Goal: Complete application form

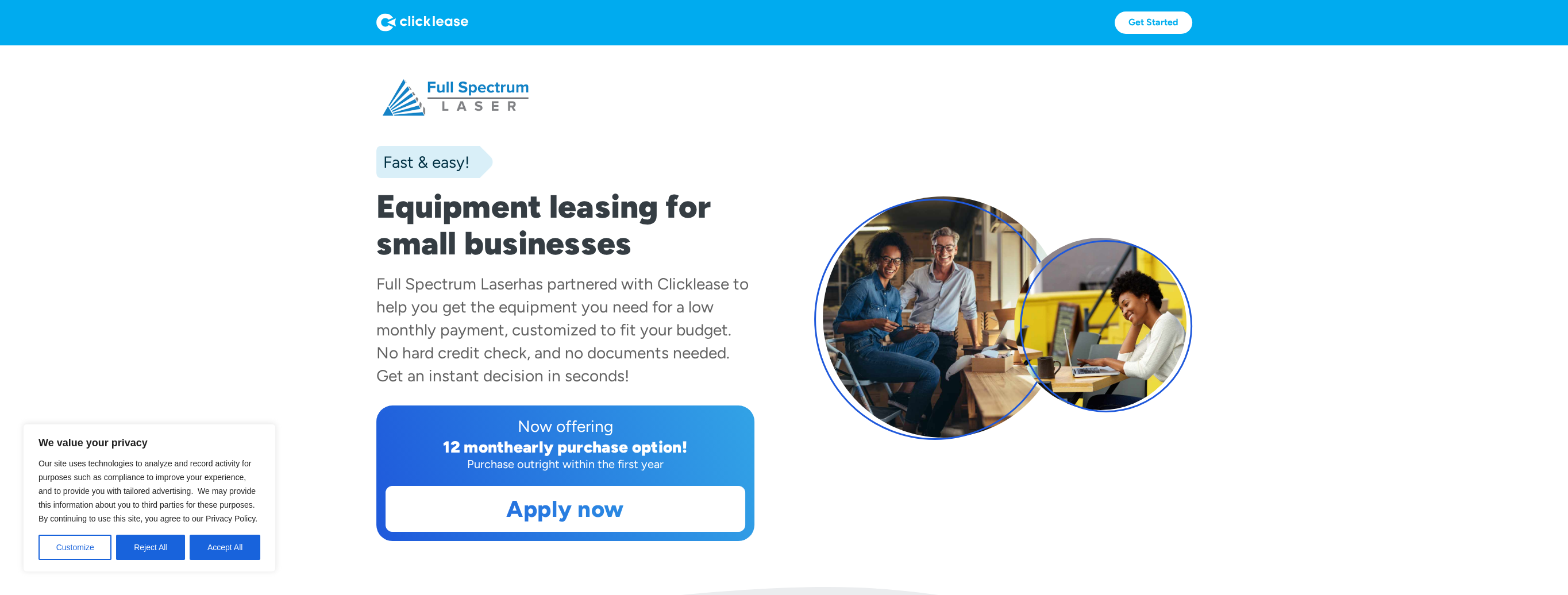
scroll to position [115, 0]
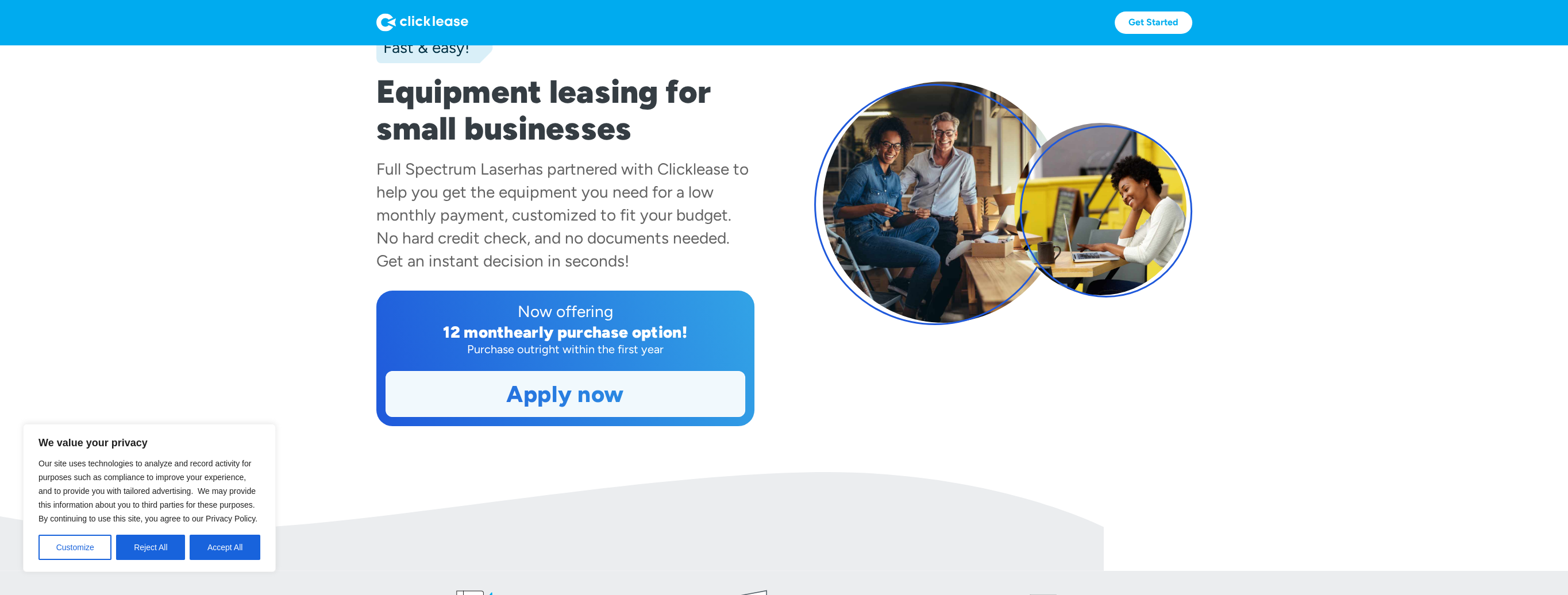
click at [584, 392] on link "Apply now" at bounding box center [565, 394] width 358 height 45
